Goal: Check status: Check status

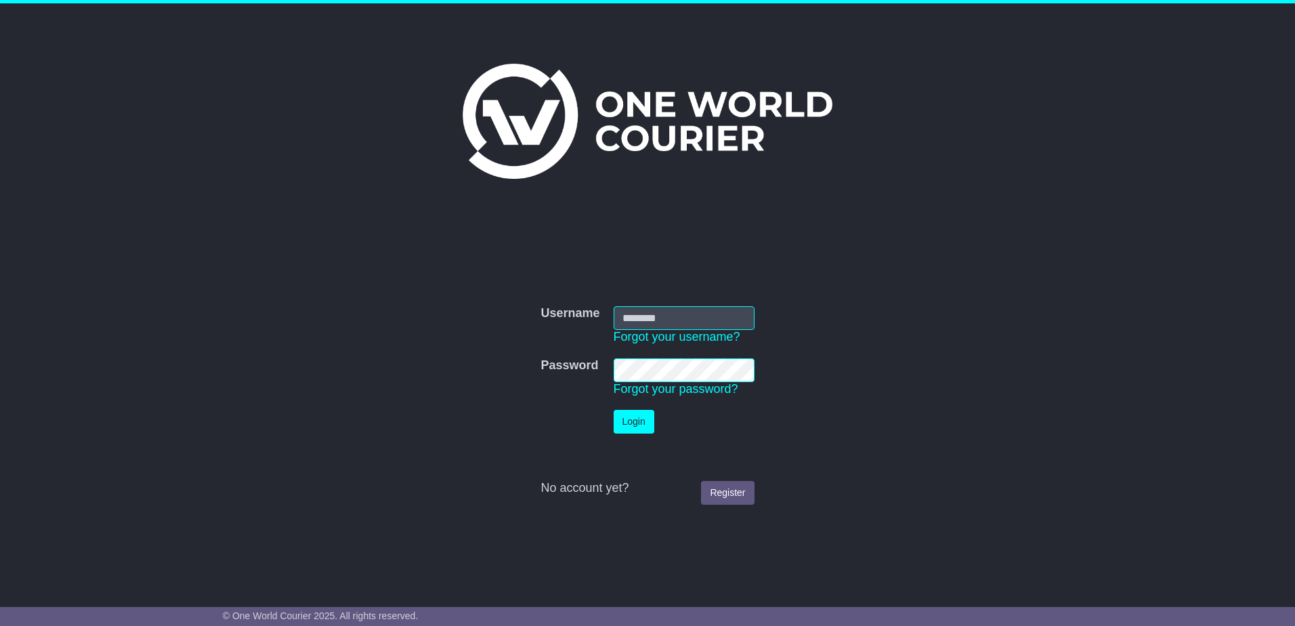
type input "**********"
click at [632, 427] on button "Login" at bounding box center [633, 422] width 41 height 24
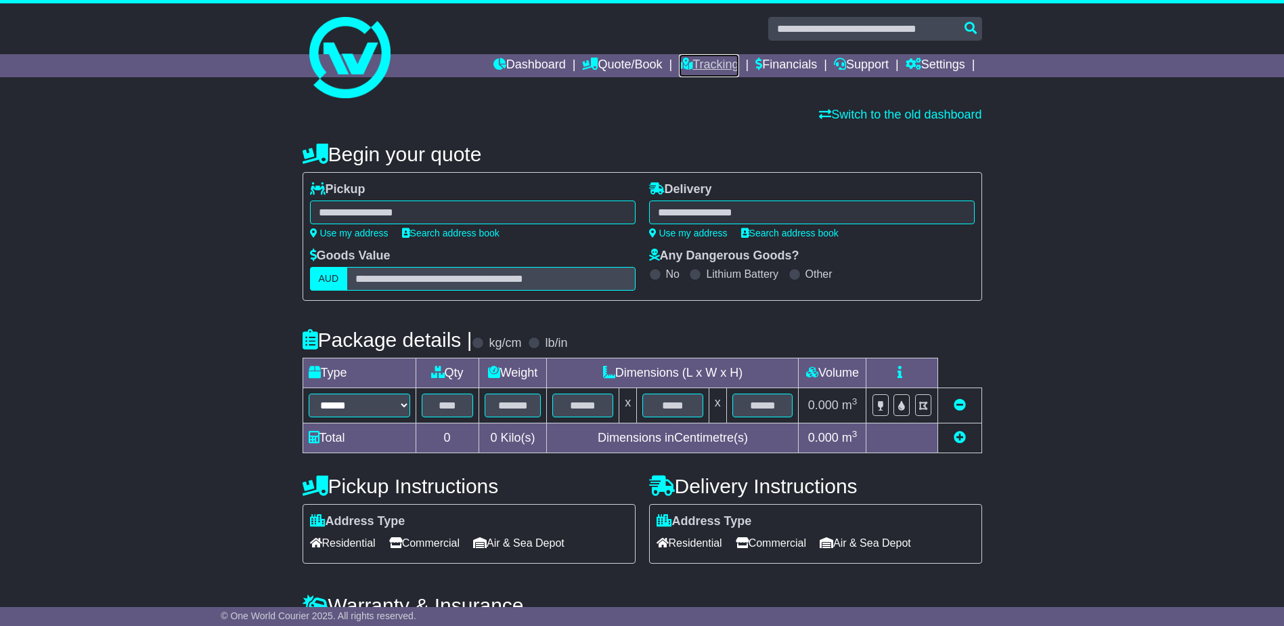
click at [689, 64] on link "Tracking" at bounding box center [709, 65] width 60 height 23
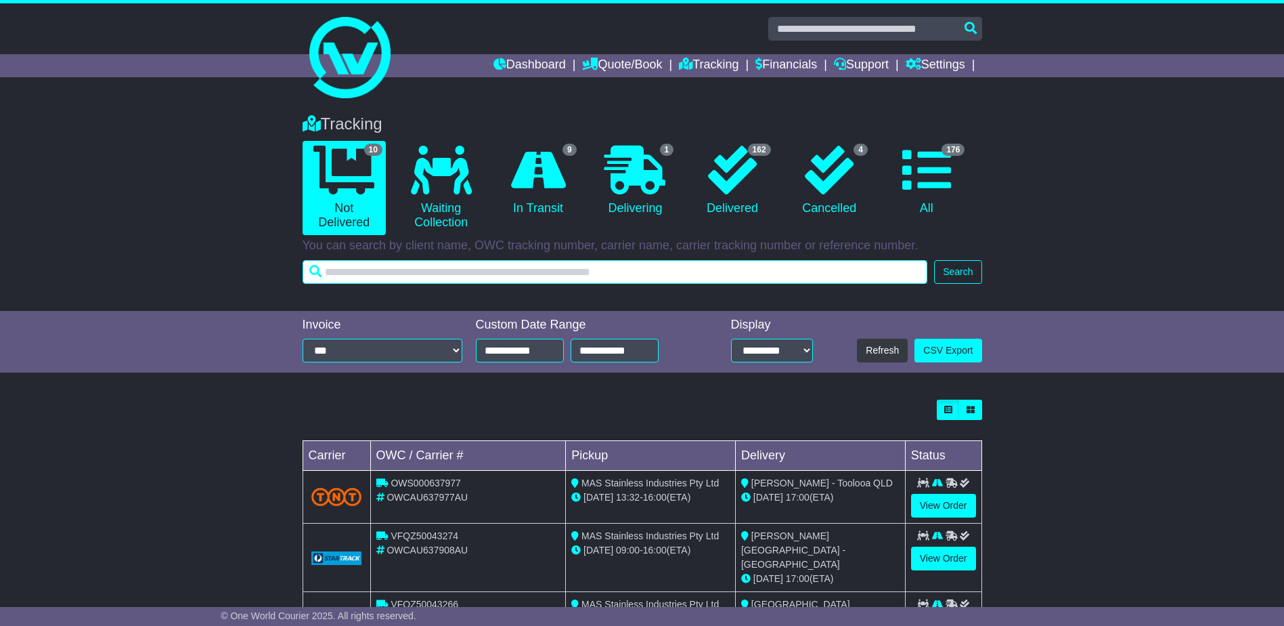
click at [676, 272] on input "text" at bounding box center [616, 272] width 626 height 24
type input "******"
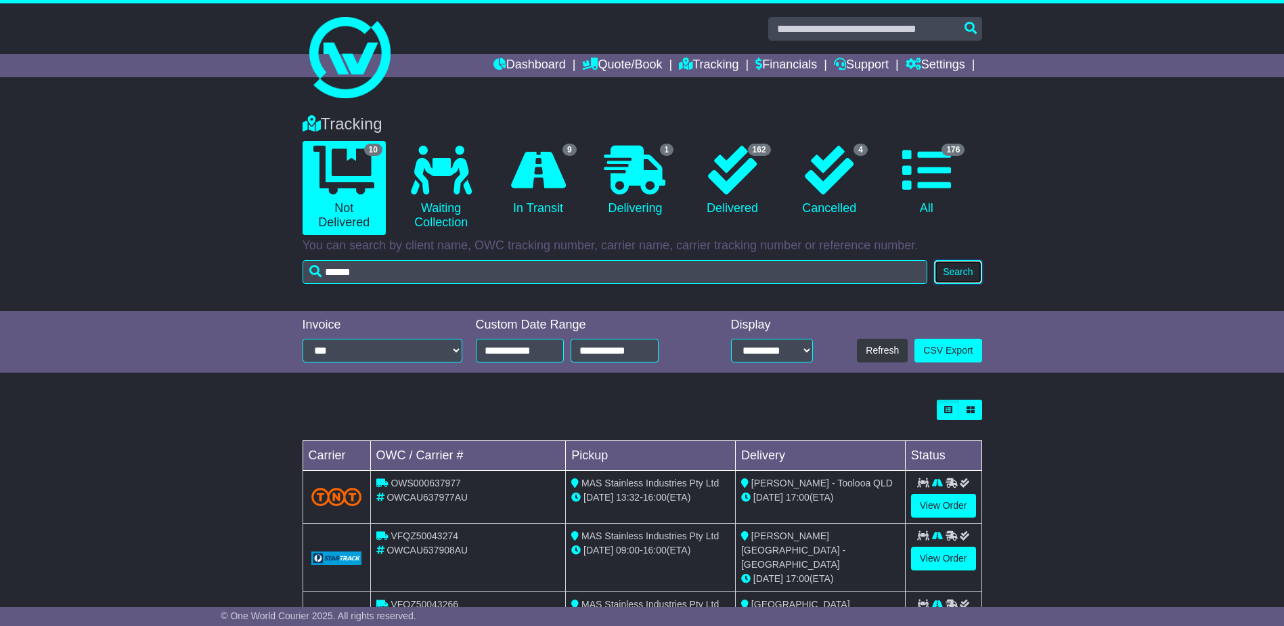
click at [961, 267] on button "Search" at bounding box center [957, 272] width 47 height 24
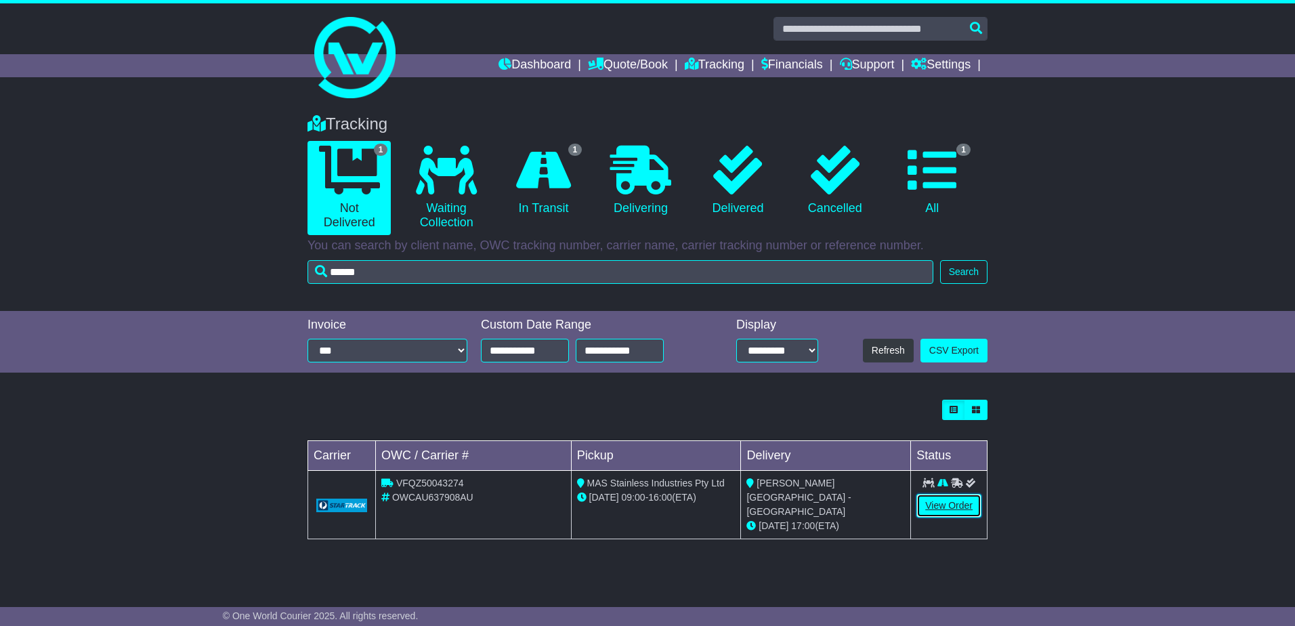
click at [941, 506] on link "View Order" at bounding box center [948, 506] width 65 height 24
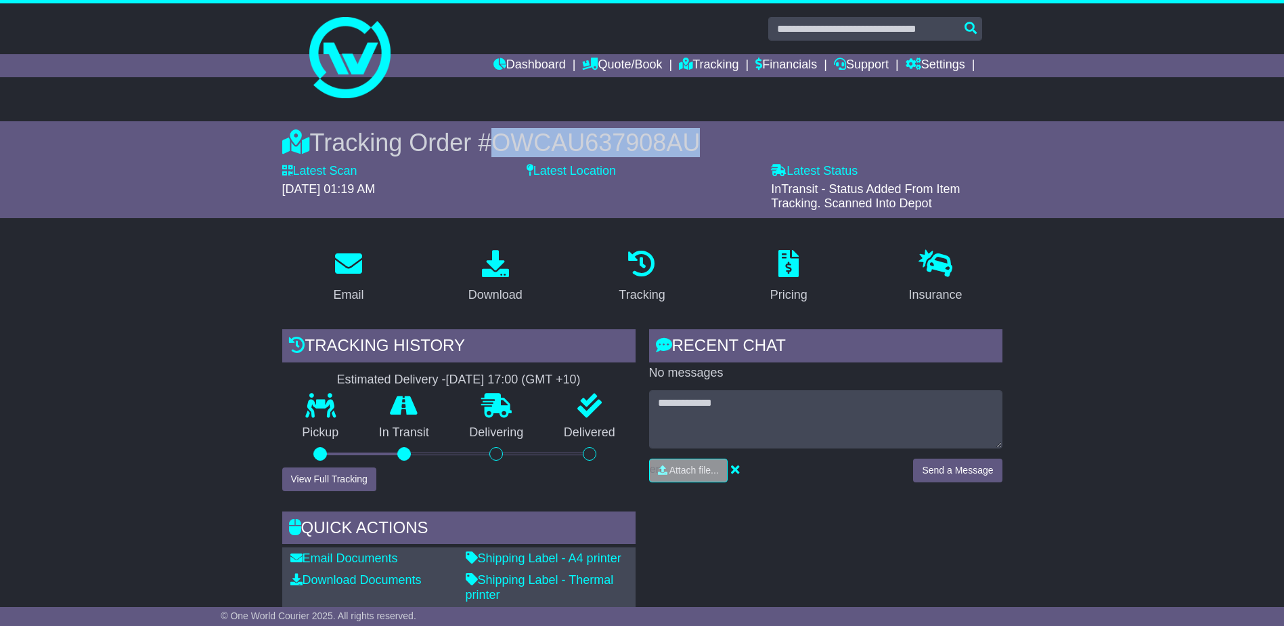
drag, startPoint x: 693, startPoint y: 142, endPoint x: 499, endPoint y: 129, distance: 194.8
click at [499, 129] on div "Tracking Order # OWCAU637908AU" at bounding box center [642, 142] width 720 height 29
drag, startPoint x: 499, startPoint y: 129, endPoint x: 525, endPoint y: 135, distance: 27.1
copy span "OWCAU637908AU"
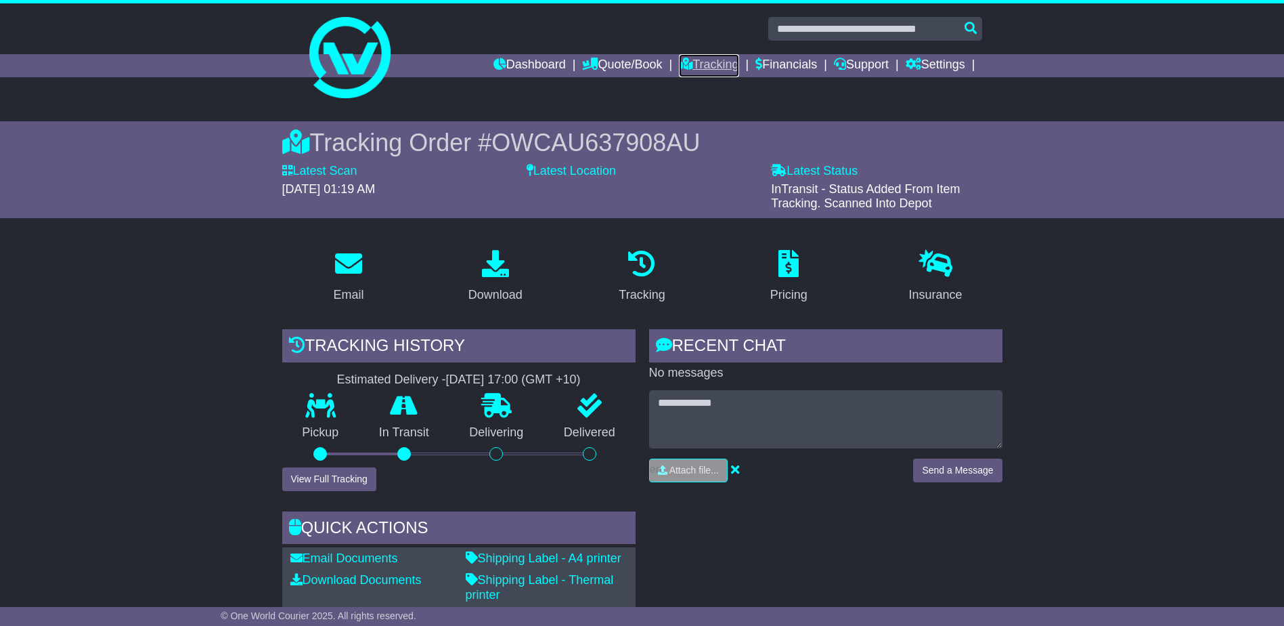
click at [687, 60] on link "Tracking" at bounding box center [709, 65] width 60 height 23
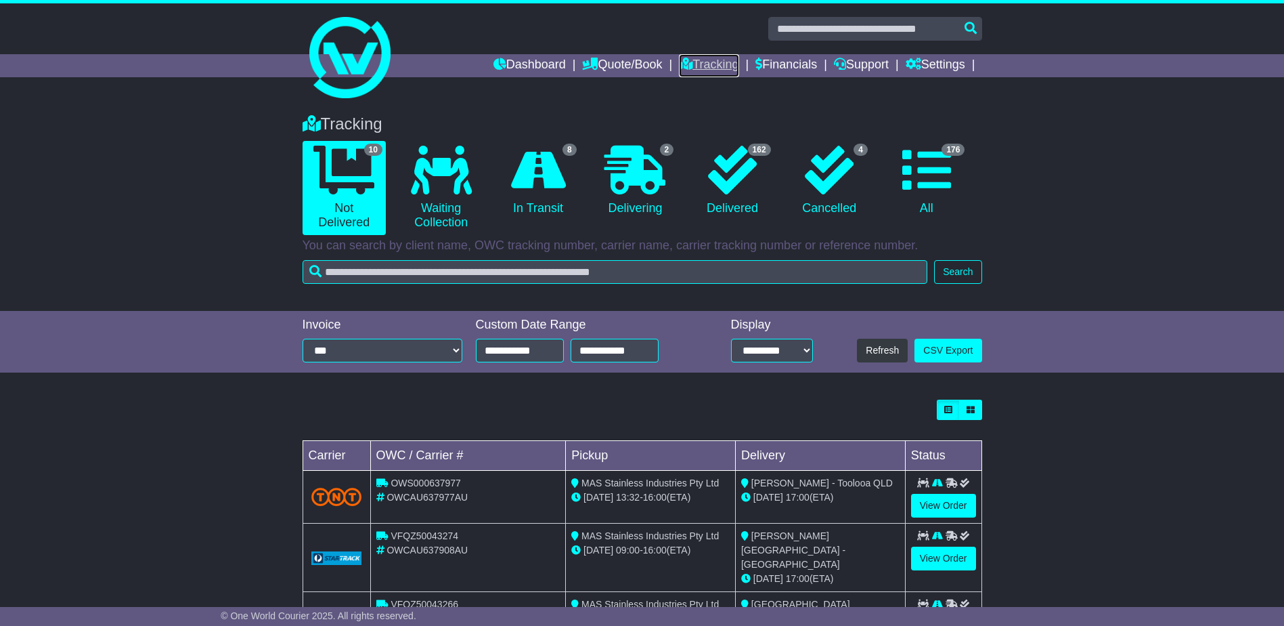
click at [689, 60] on link "Tracking" at bounding box center [709, 65] width 60 height 23
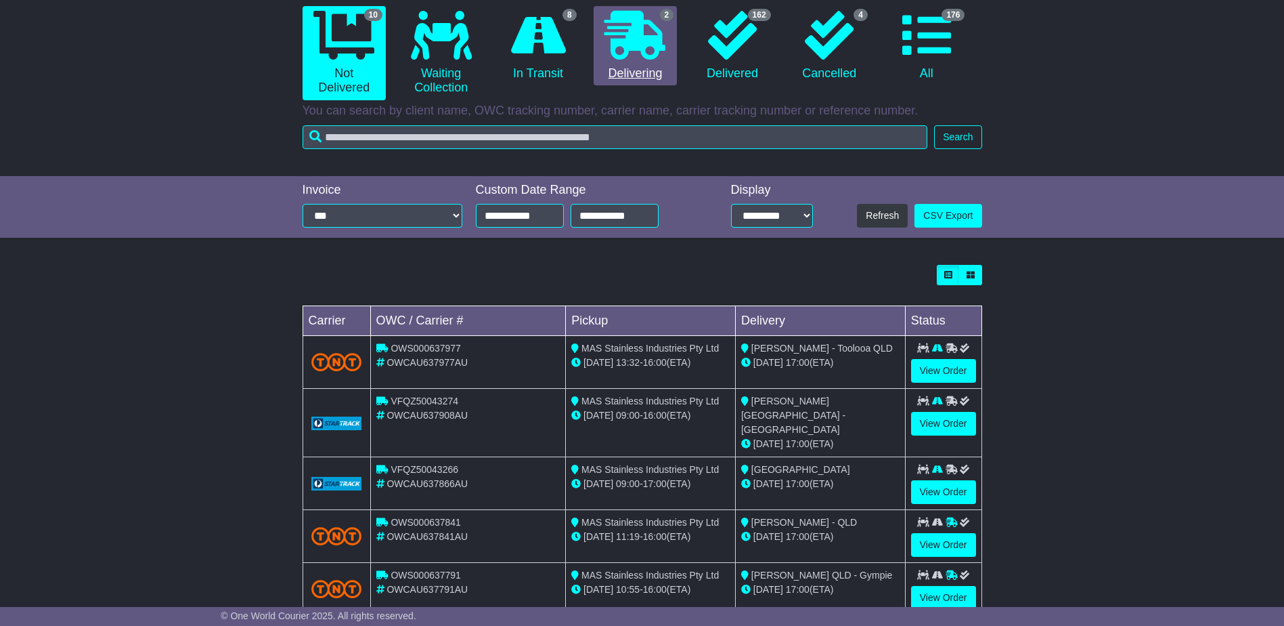
scroll to position [135, 0]
click at [930, 370] on link "View Order" at bounding box center [943, 370] width 65 height 24
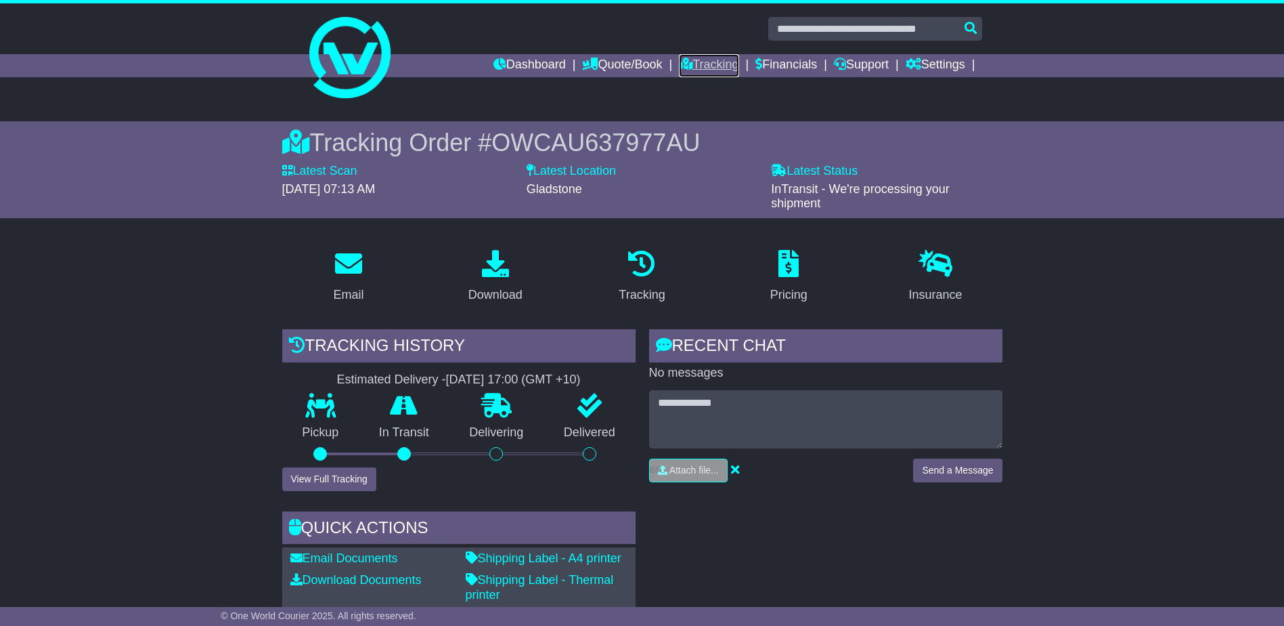
click at [701, 68] on link "Tracking" at bounding box center [709, 65] width 60 height 23
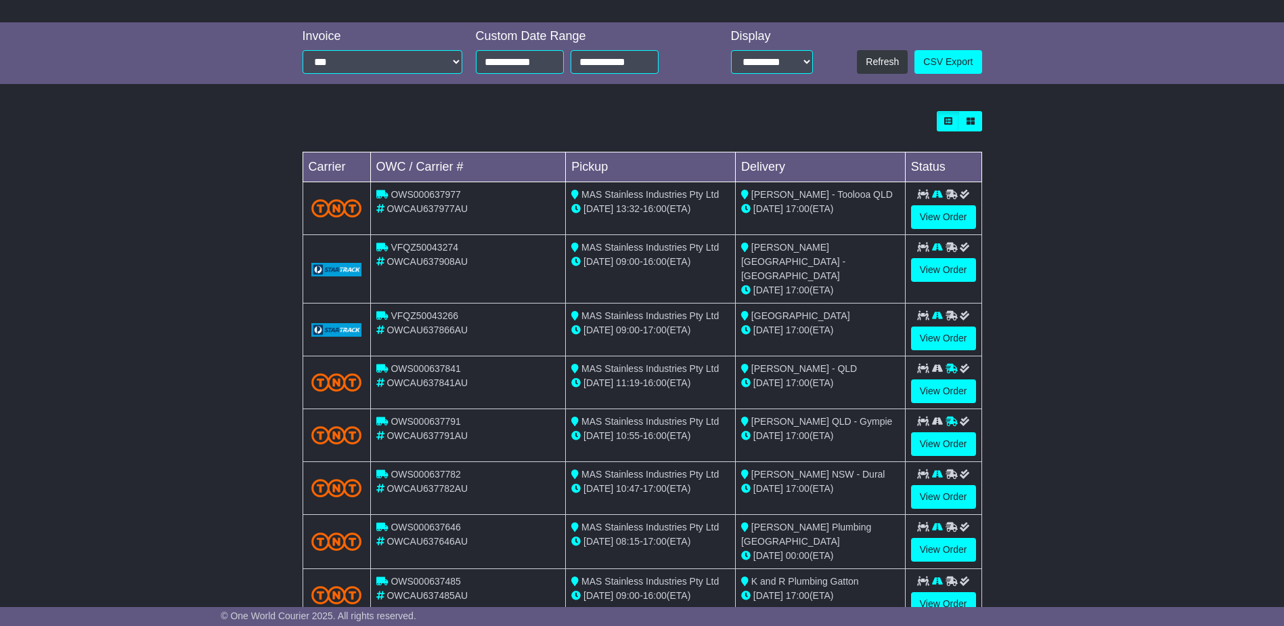
scroll to position [203, 0]
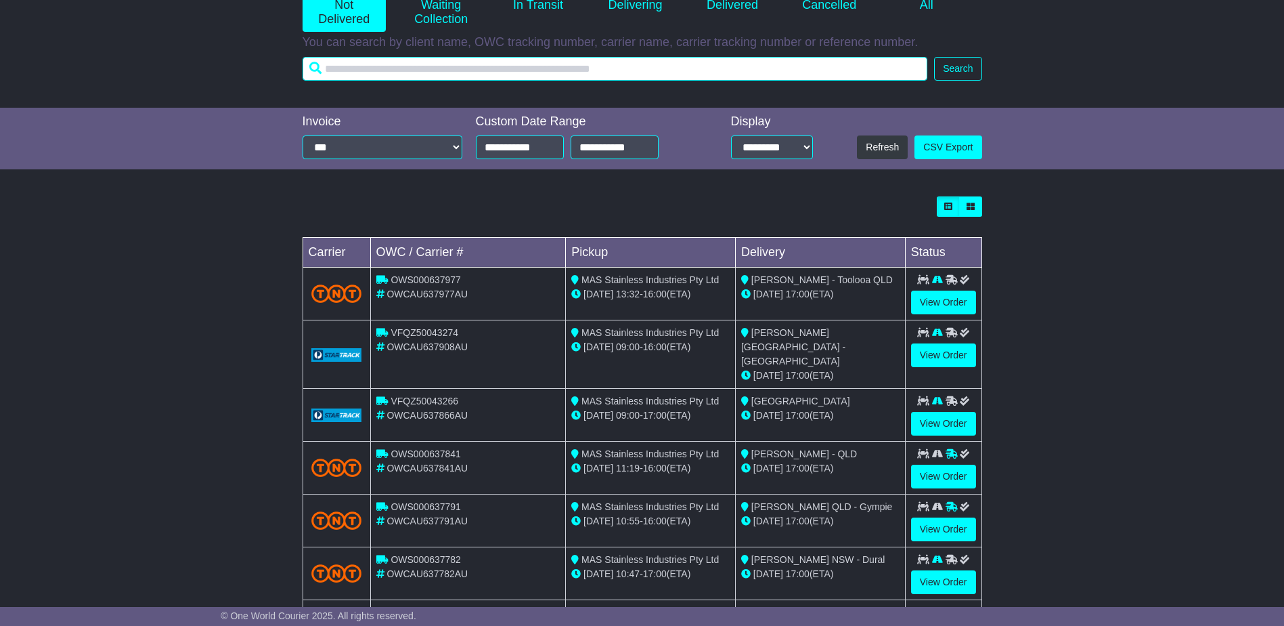
drag, startPoint x: 711, startPoint y: 62, endPoint x: 718, endPoint y: 62, distance: 7.4
click at [710, 62] on input "text" at bounding box center [616, 69] width 626 height 24
type input "******"
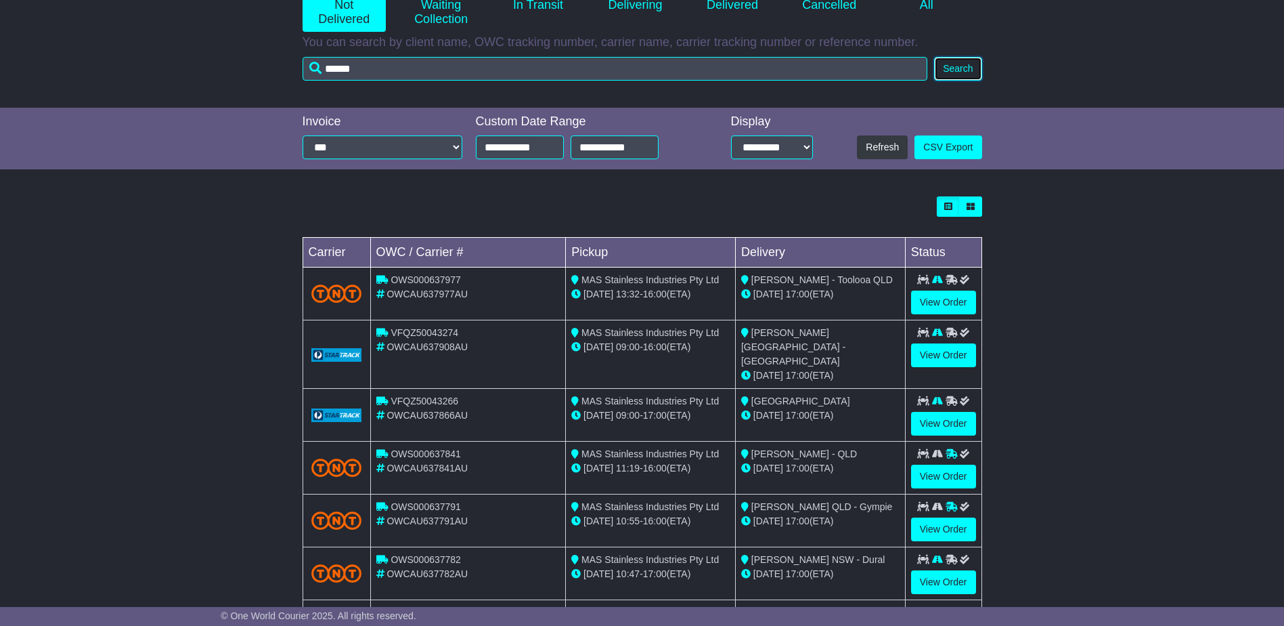
click at [958, 68] on button "Search" at bounding box center [957, 69] width 47 height 24
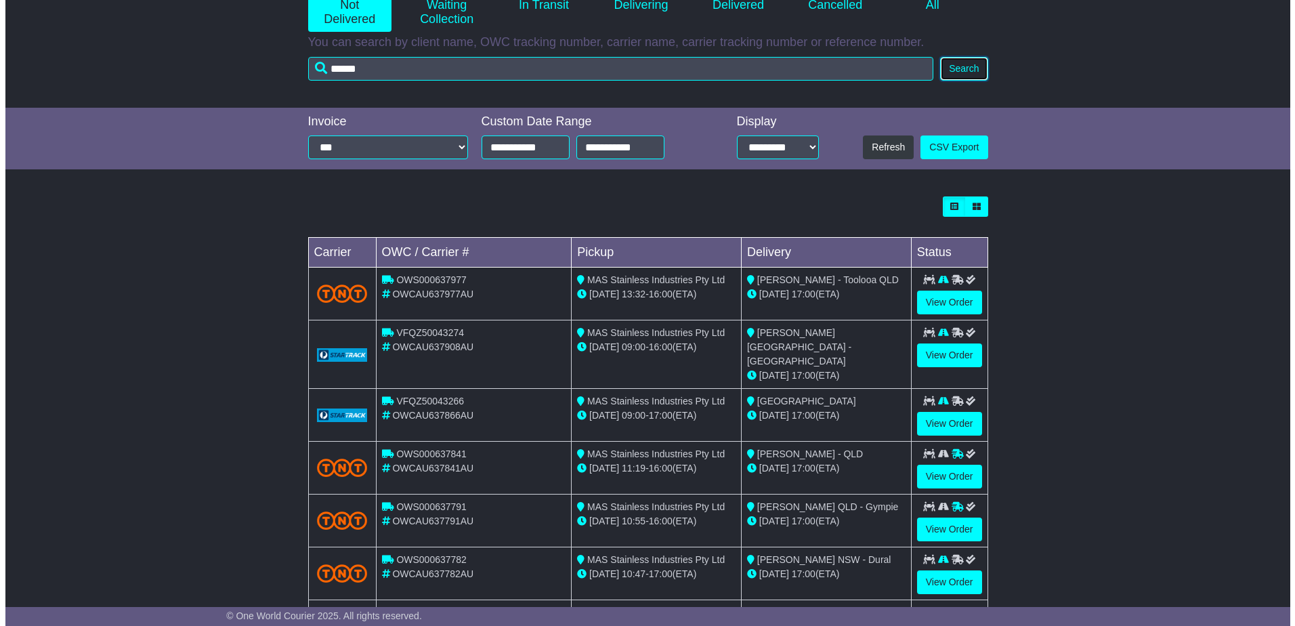
scroll to position [0, 0]
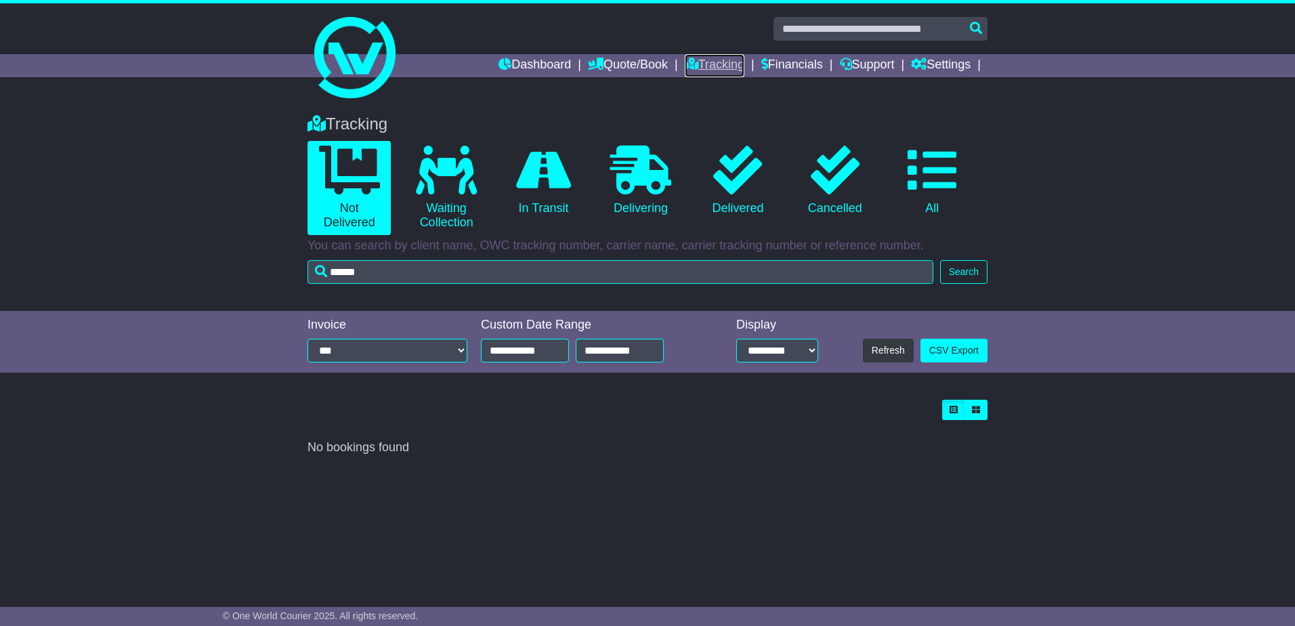
click at [688, 60] on icon at bounding box center [692, 64] width 14 height 12
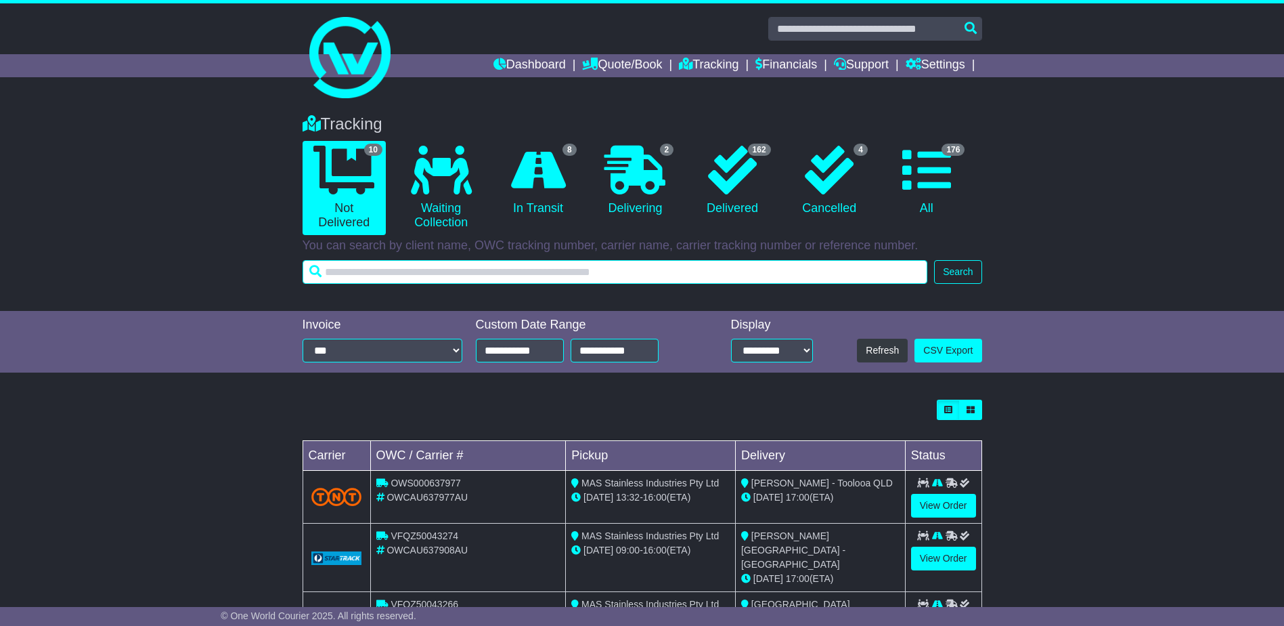
click at [685, 269] on input "text" at bounding box center [616, 272] width 626 height 24
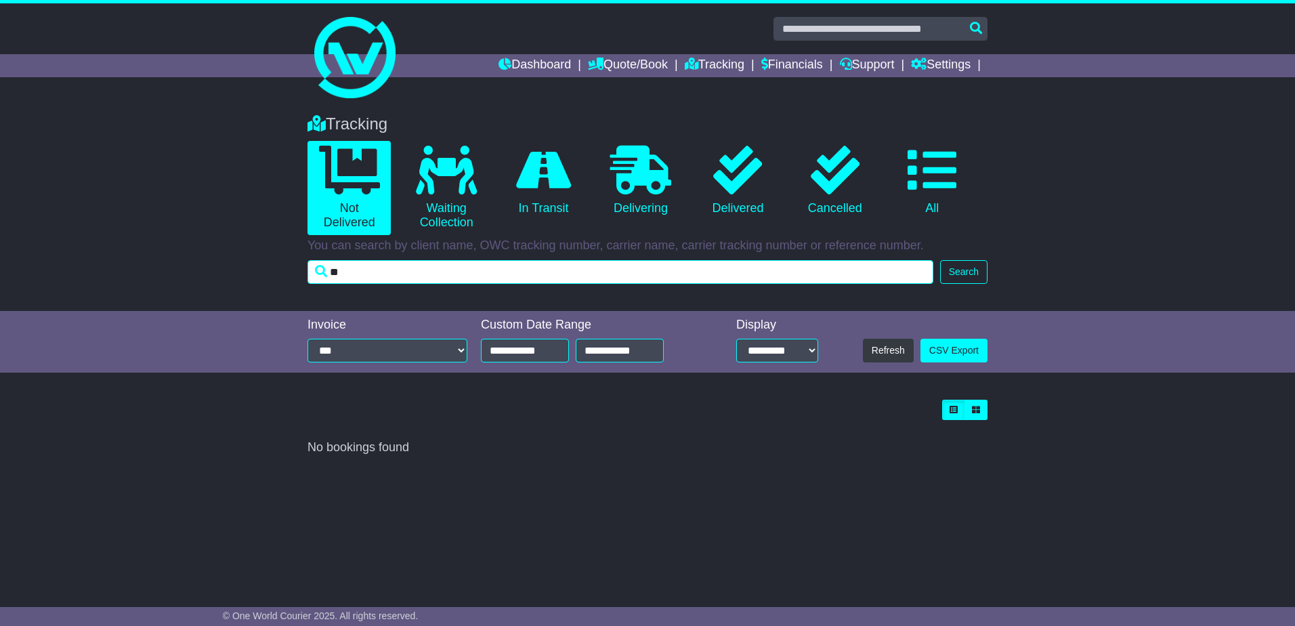
type input "*"
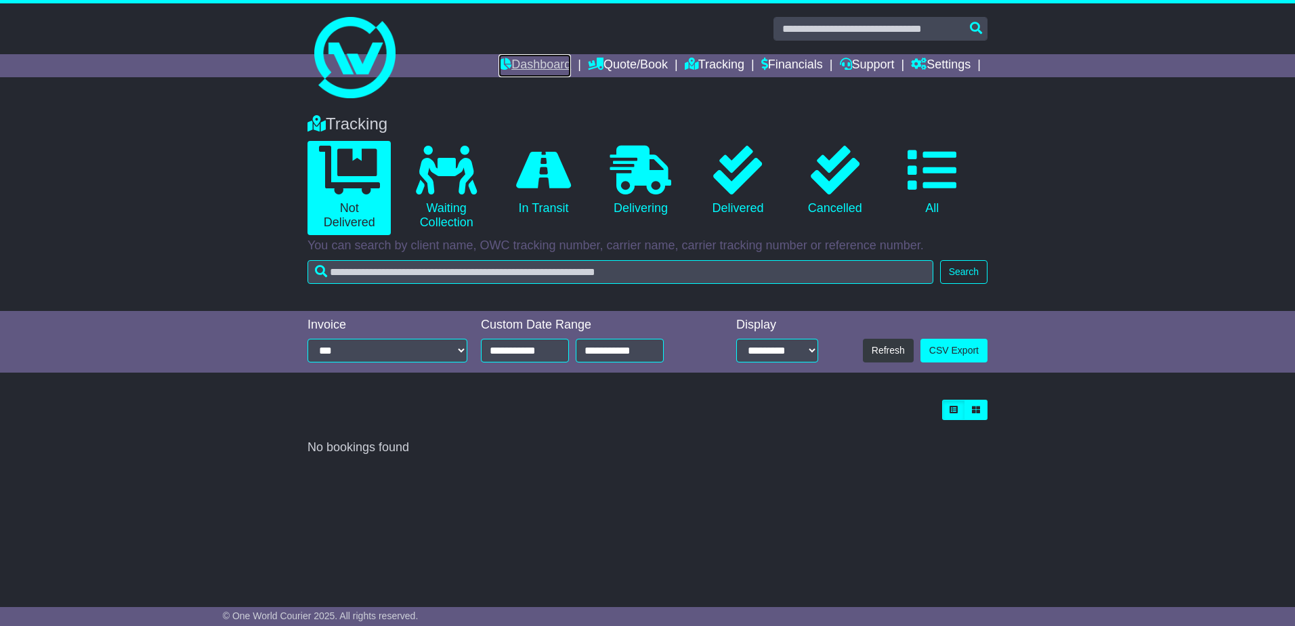
click at [550, 58] on link "Dashboard" at bounding box center [534, 65] width 72 height 23
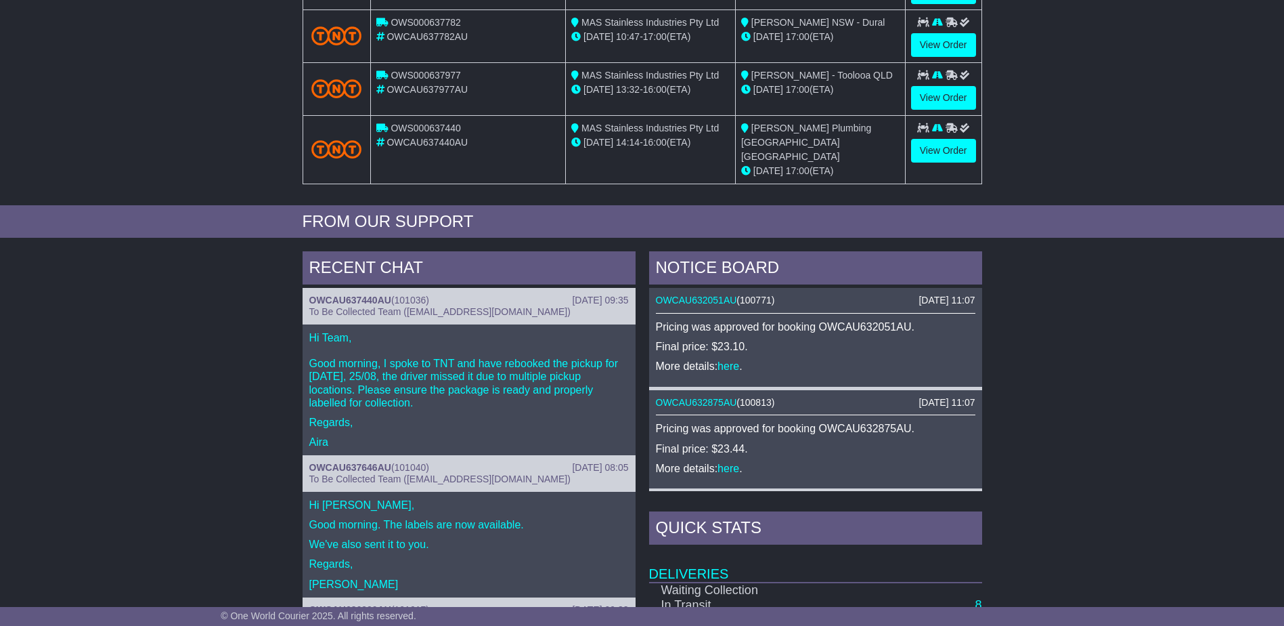
scroll to position [287, 0]
